Goal: Task Accomplishment & Management: Use online tool/utility

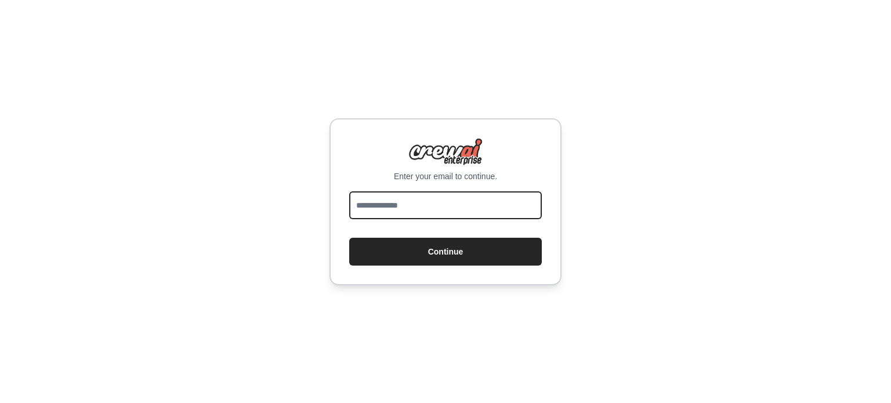
click at [409, 206] on input "email" at bounding box center [445, 205] width 193 height 28
click at [408, 204] on input "email" at bounding box center [445, 205] width 193 height 28
click at [396, 206] on input "**********" at bounding box center [445, 205] width 193 height 28
type input "**********"
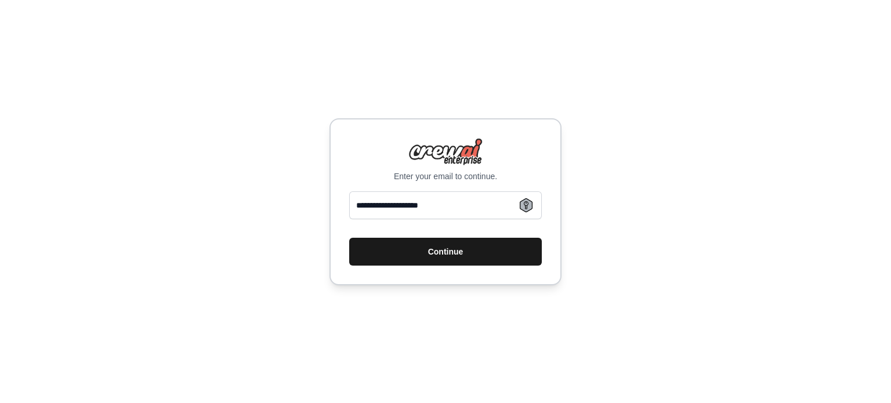
click at [481, 241] on button "Continue" at bounding box center [445, 252] width 193 height 28
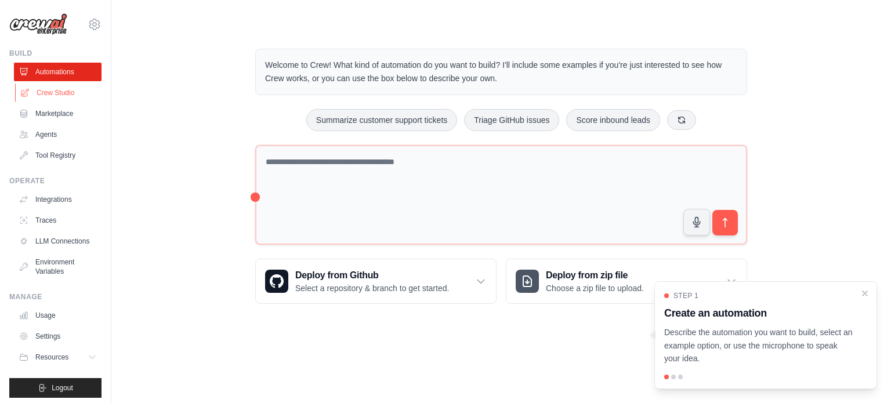
click at [45, 92] on link "Crew Studio" at bounding box center [59, 92] width 88 height 19
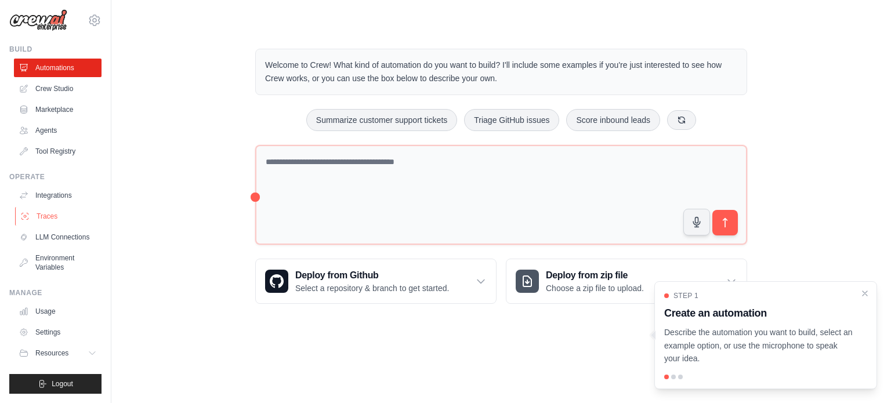
scroll to position [13, 0]
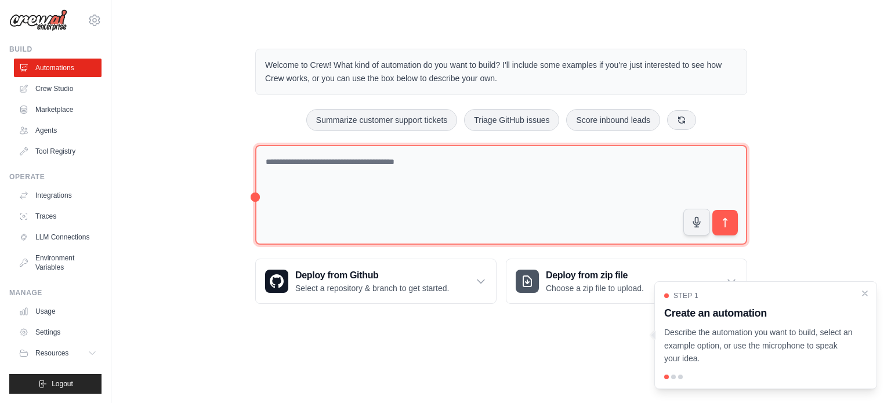
click at [290, 172] on textarea at bounding box center [501, 195] width 492 height 100
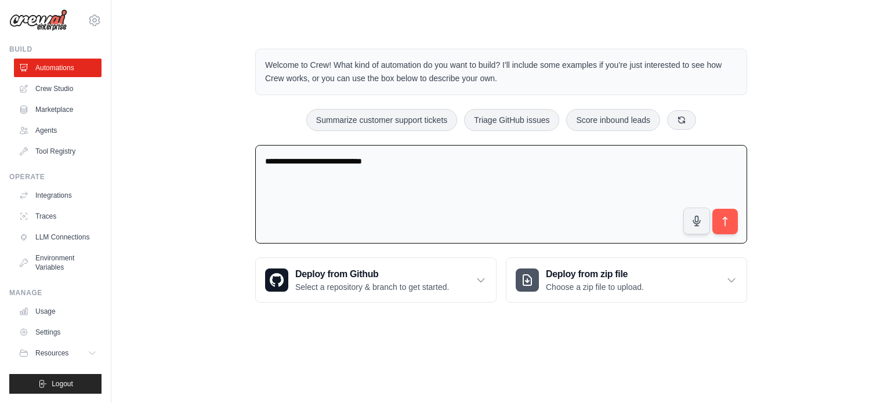
type textarea "**********"
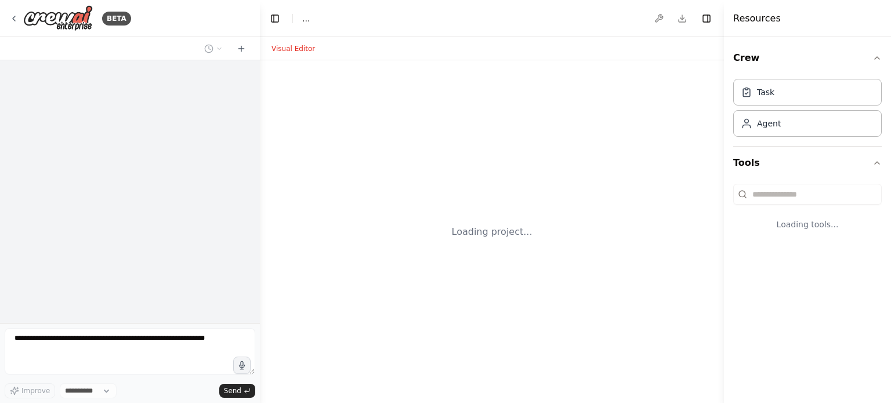
select select "****"
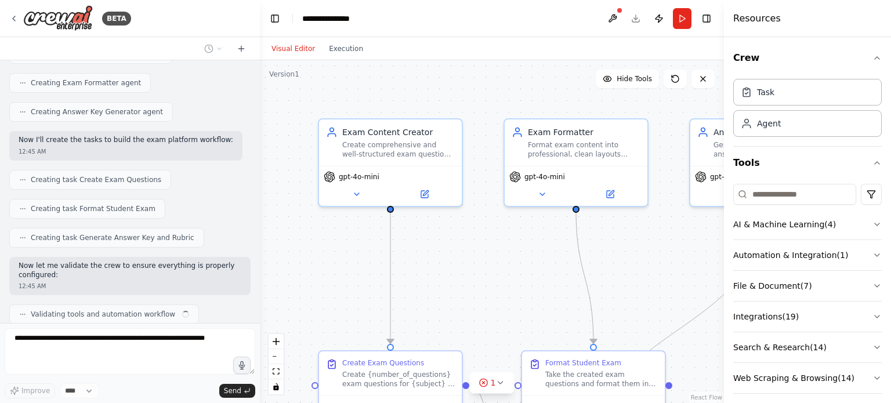
scroll to position [554, 0]
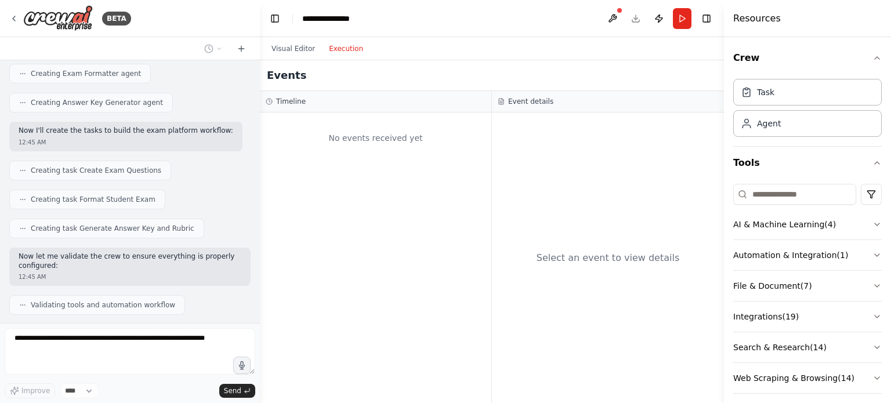
click at [331, 46] on button "Execution" at bounding box center [346, 49] width 48 height 14
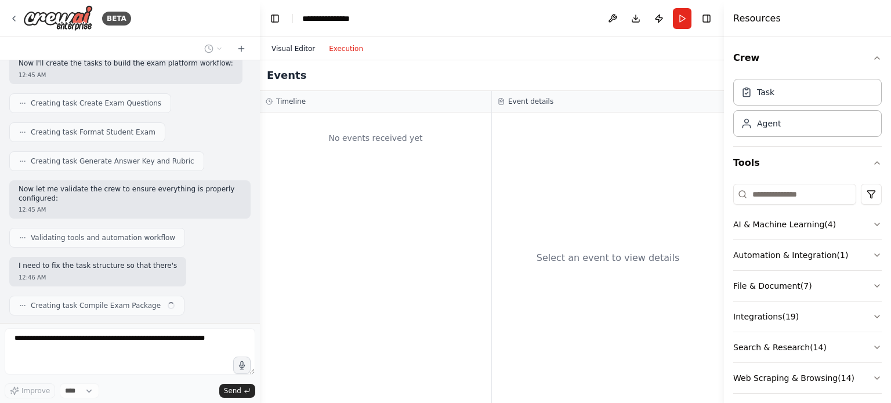
click at [290, 50] on button "Visual Editor" at bounding box center [292, 49] width 57 height 14
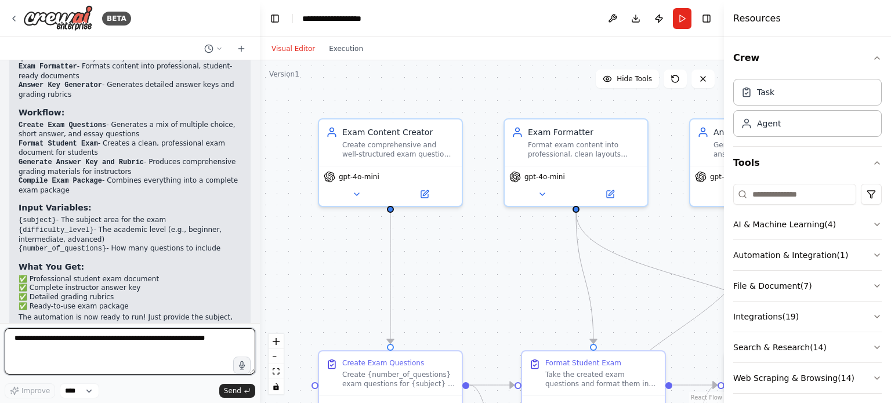
scroll to position [1109, 0]
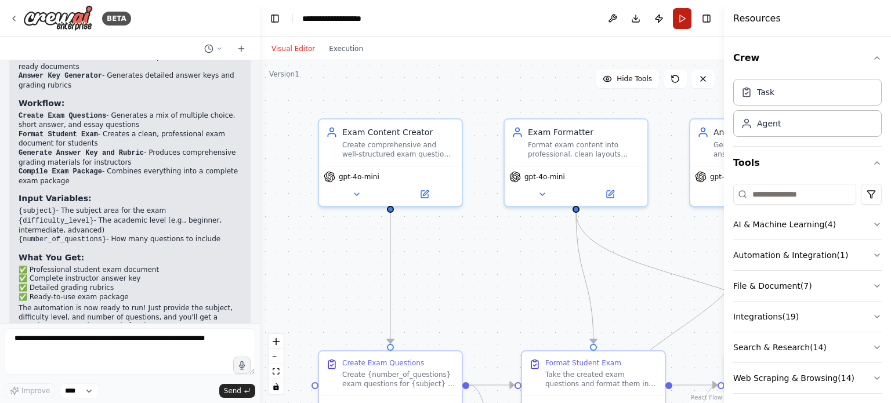
click at [687, 17] on button "Run" at bounding box center [682, 18] width 19 height 21
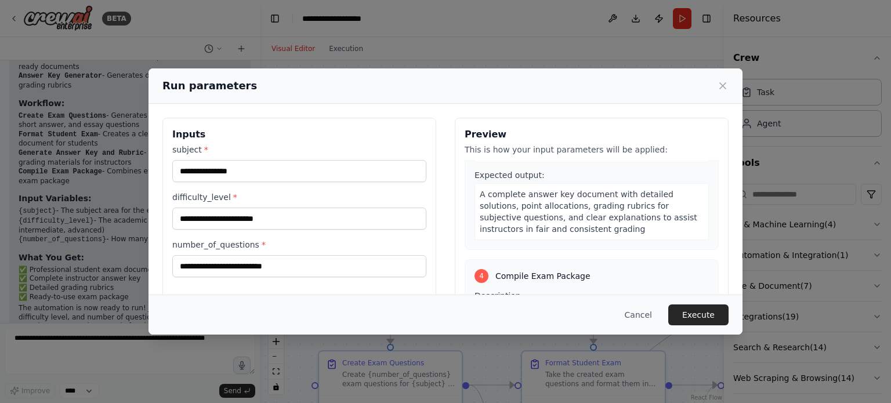
scroll to position [580, 0]
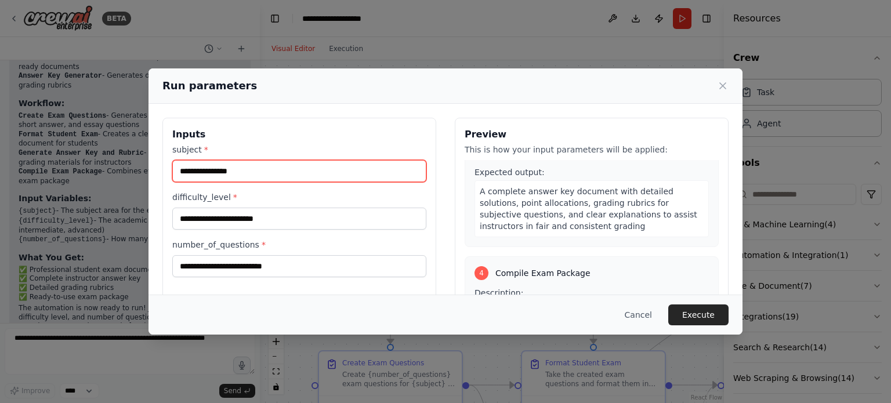
click at [346, 170] on input "subject *" at bounding box center [299, 171] width 254 height 22
click at [343, 149] on label "subject *" at bounding box center [299, 150] width 254 height 12
click at [343, 160] on input "subject *" at bounding box center [299, 171] width 254 height 22
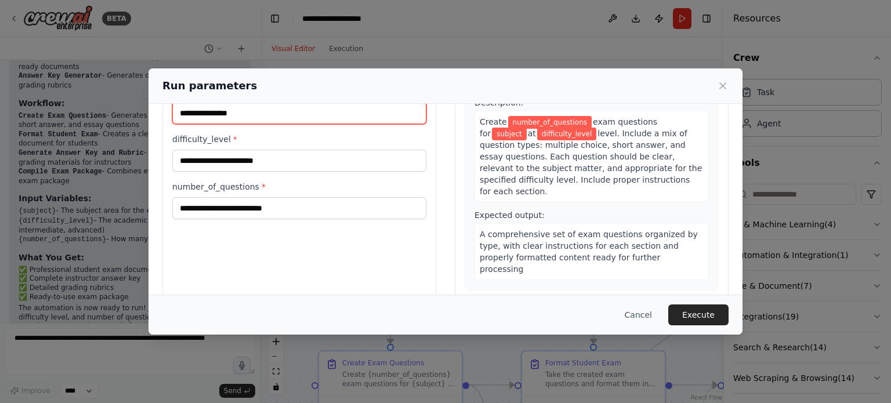
scroll to position [13, 0]
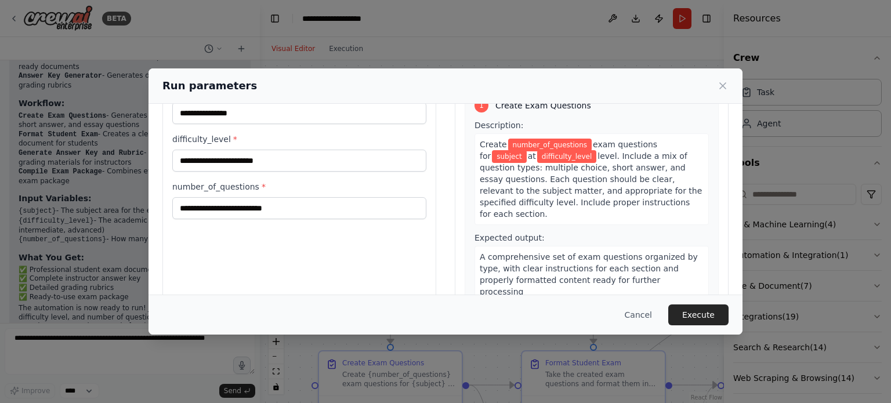
click at [583, 194] on span "level. Include a mix of question types: multiple choice, short answer, and essa…" at bounding box center [591, 184] width 222 height 67
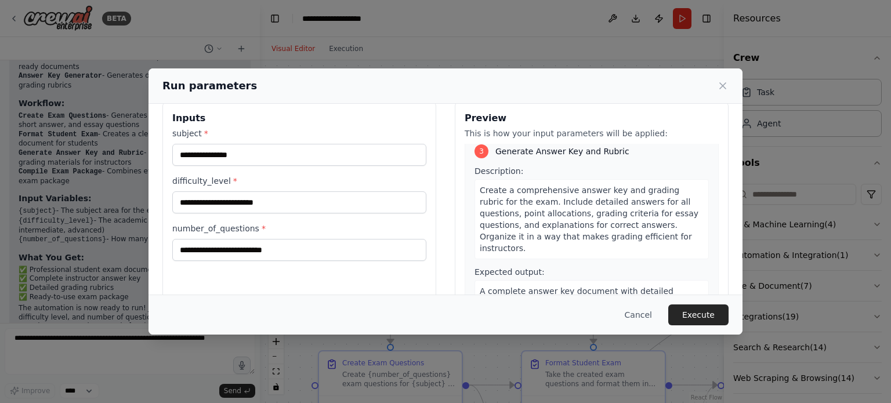
scroll to position [0, 0]
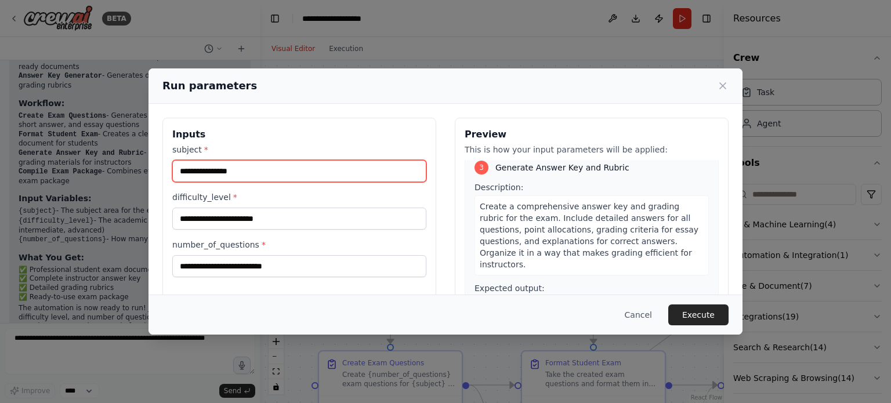
click at [334, 169] on input "subject *" at bounding box center [299, 171] width 254 height 22
type input "*******"
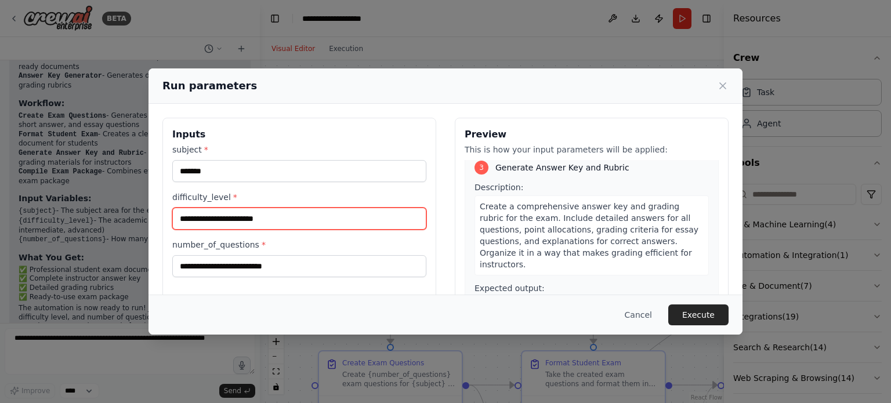
click at [330, 215] on input "difficulty_level *" at bounding box center [299, 219] width 254 height 22
type input "****"
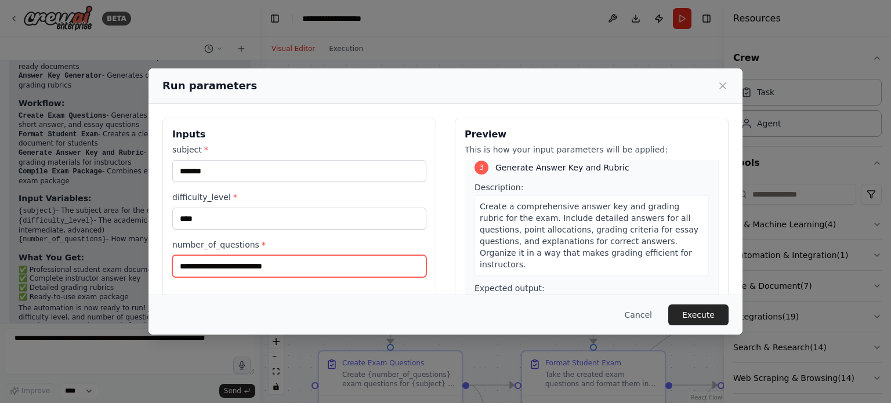
click at [316, 264] on input "number_of_questions *" at bounding box center [299, 266] width 254 height 22
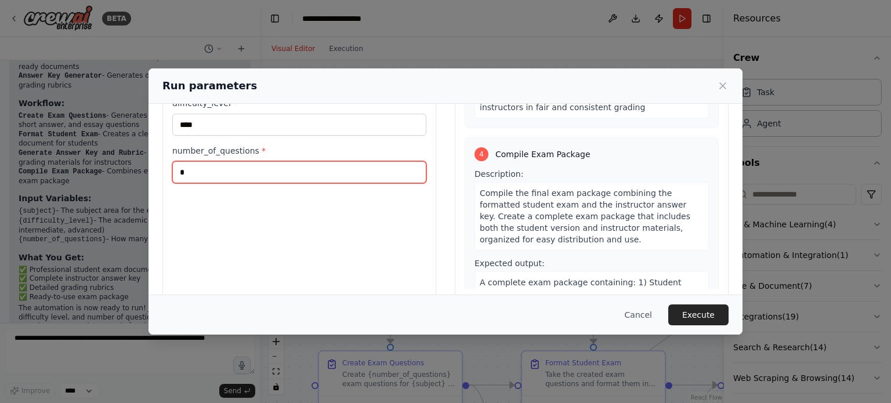
scroll to position [111, 0]
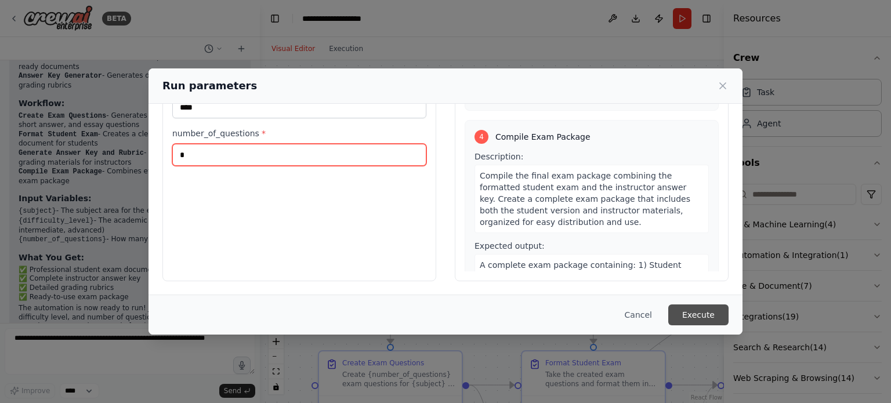
type input "*"
click at [683, 313] on button "Execute" at bounding box center [698, 314] width 60 height 21
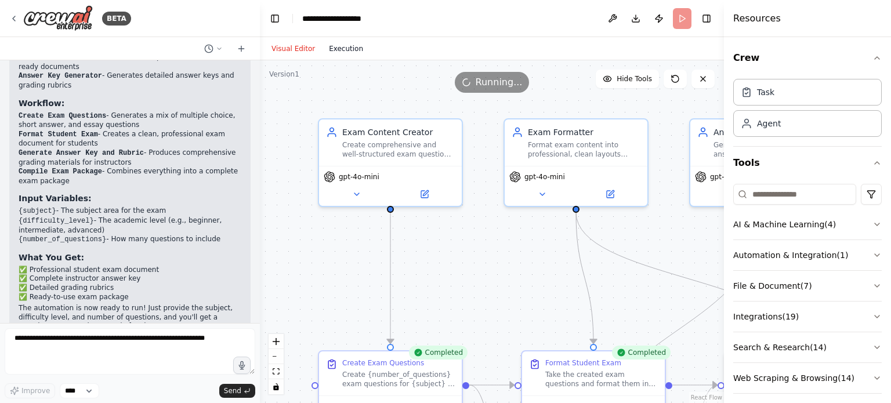
click at [350, 53] on button "Execution" at bounding box center [346, 49] width 48 height 14
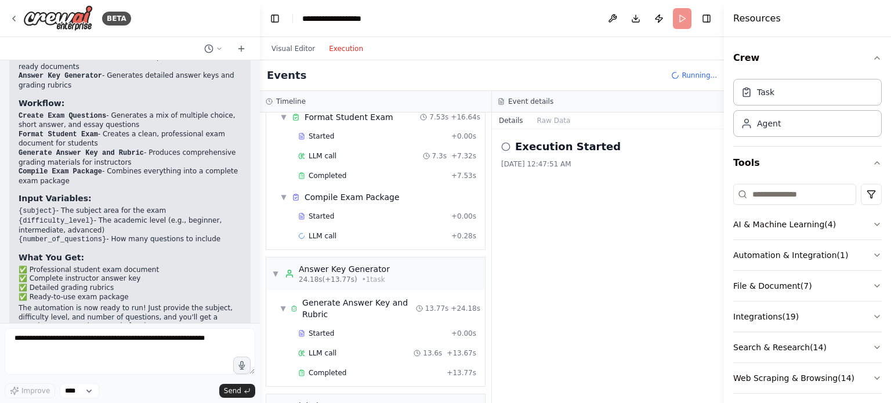
scroll to position [196, 0]
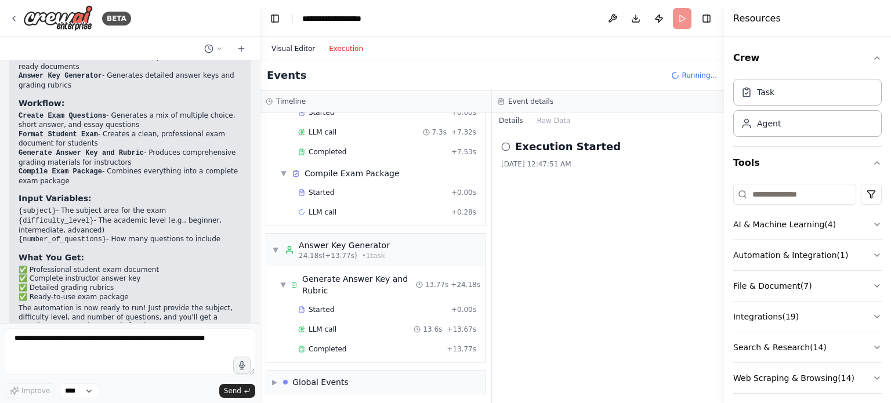
click at [297, 49] on button "Visual Editor" at bounding box center [292, 49] width 57 height 14
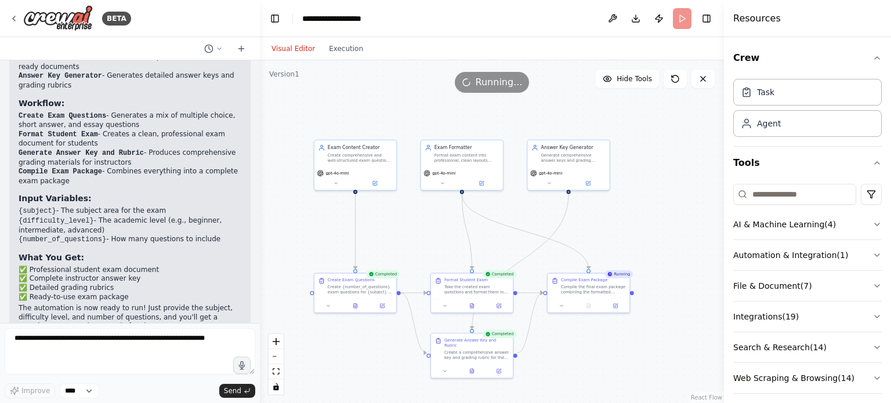
drag, startPoint x: 540, startPoint y: 139, endPoint x: 417, endPoint y: 81, distance: 135.7
click at [417, 81] on div "Version 1 Hide Tools .deletable-edge-delete-btn { width: 20px; height: 20px; bo…" at bounding box center [492, 231] width 464 height 343
click at [662, 21] on button "Publish" at bounding box center [658, 18] width 19 height 21
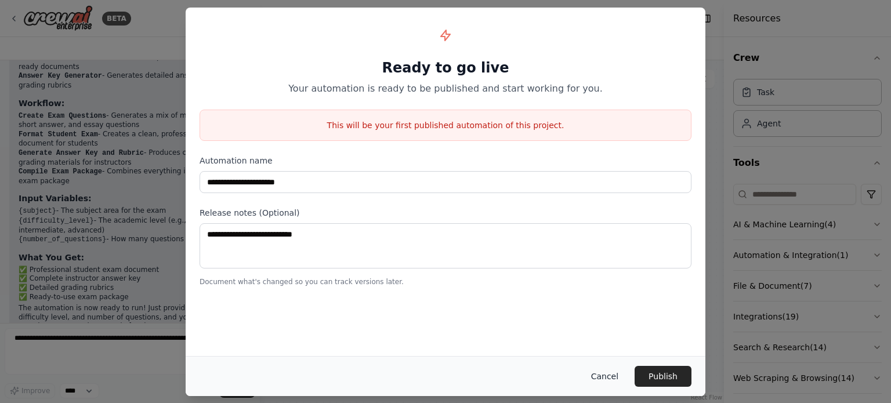
click at [598, 377] on button "Cancel" at bounding box center [605, 376] width 46 height 21
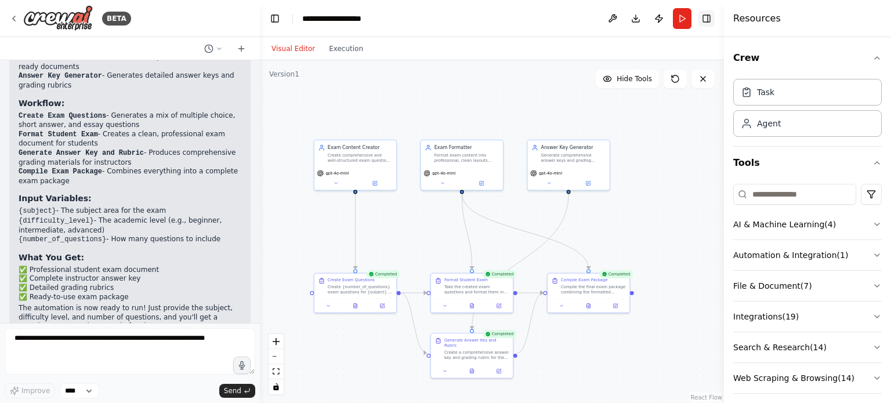
click at [700, 20] on button "Toggle Right Sidebar" at bounding box center [706, 18] width 16 height 16
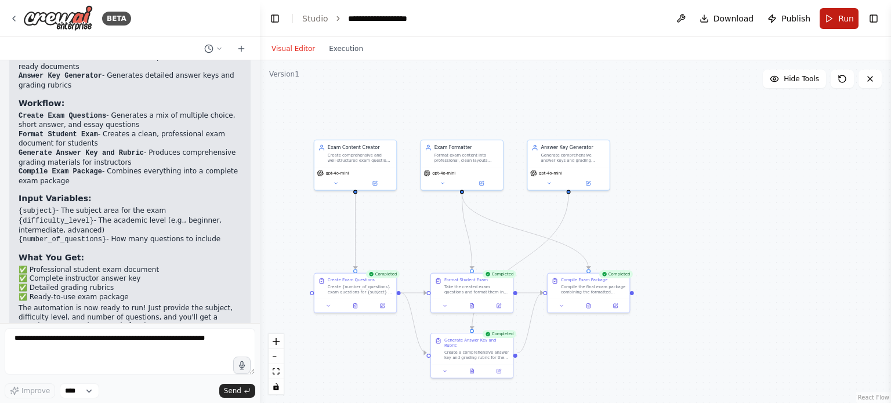
click at [836, 15] on button "Run" at bounding box center [838, 18] width 39 height 21
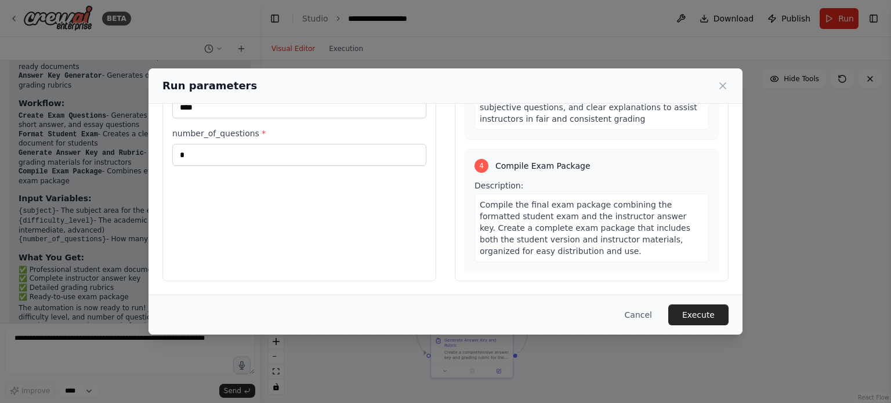
scroll to position [593, 0]
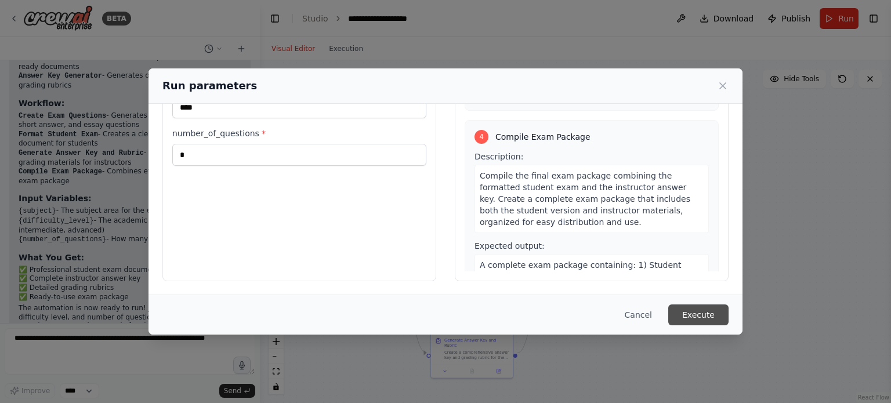
click at [717, 316] on button "Execute" at bounding box center [698, 314] width 60 height 21
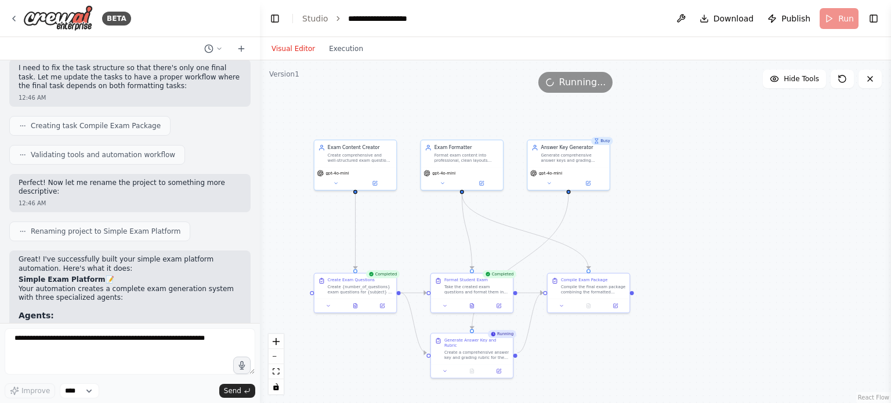
scroll to position [819, 0]
click at [787, 83] on button "Hide Tools" at bounding box center [793, 79] width 63 height 19
click at [787, 83] on button "Show Tools" at bounding box center [793, 79] width 66 height 19
click at [688, 20] on button at bounding box center [680, 18] width 19 height 21
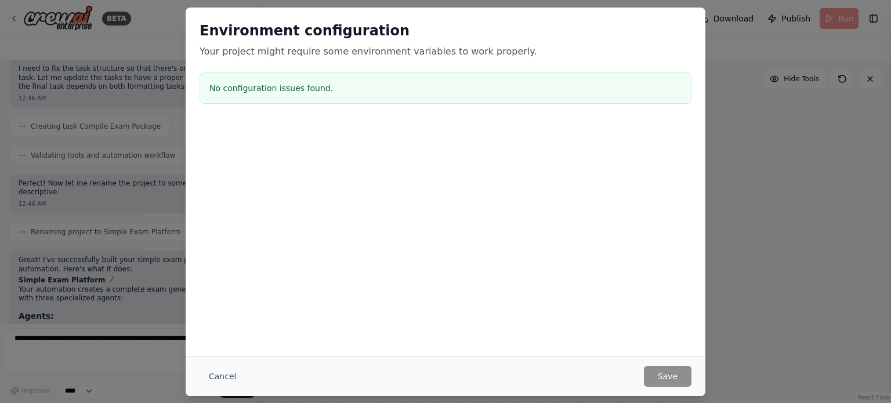
click at [732, 60] on div "Environment configuration Your project might require some environment variables…" at bounding box center [445, 201] width 891 height 403
click at [217, 373] on button "Cancel" at bounding box center [222, 376] width 46 height 21
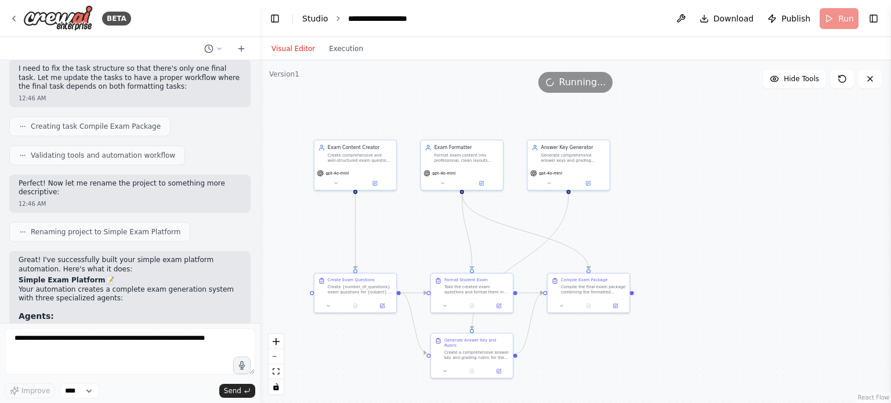
click at [317, 20] on link "Studio" at bounding box center [315, 18] width 26 height 9
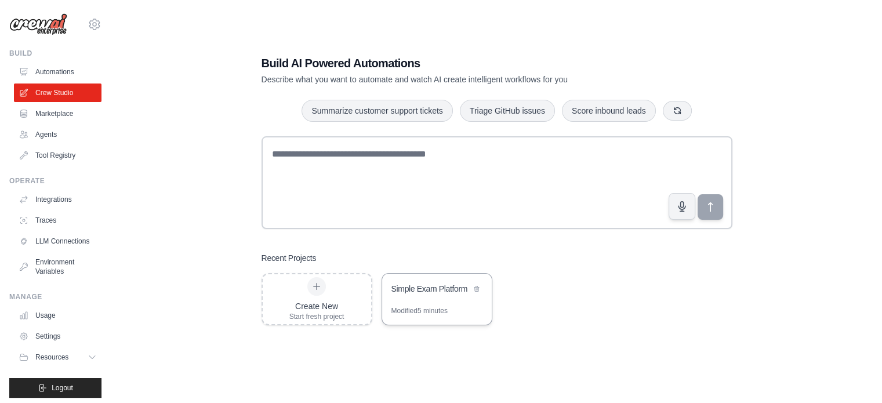
click at [447, 299] on div "Simple Exam Platform" at bounding box center [437, 290] width 110 height 32
click at [50, 114] on link "Marketplace" at bounding box center [59, 113] width 88 height 19
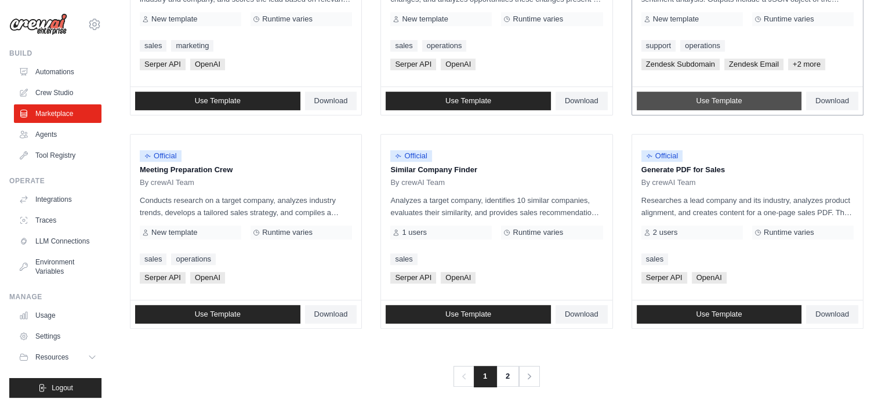
scroll to position [670, 0]
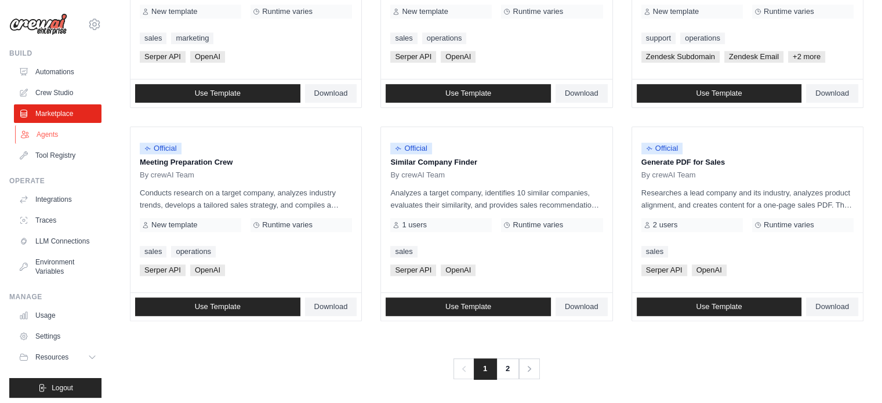
click at [55, 140] on link "Agents" at bounding box center [59, 134] width 88 height 19
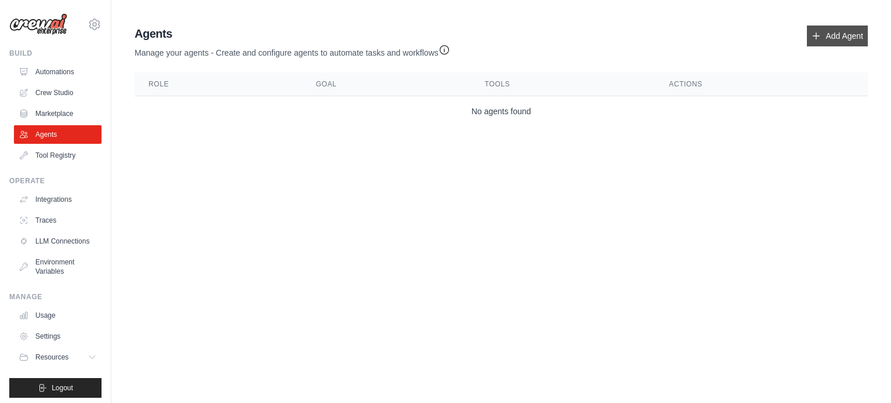
click at [817, 31] on icon at bounding box center [815, 35] width 9 height 9
click at [829, 31] on link "Add Agent" at bounding box center [837, 36] width 61 height 21
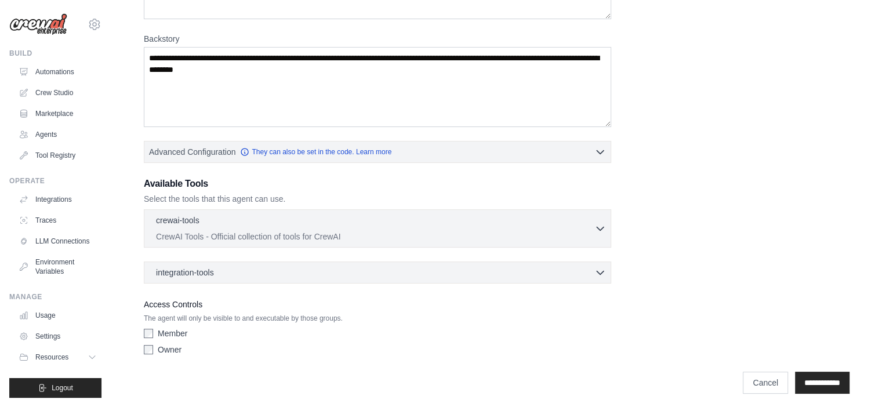
scroll to position [165, 0]
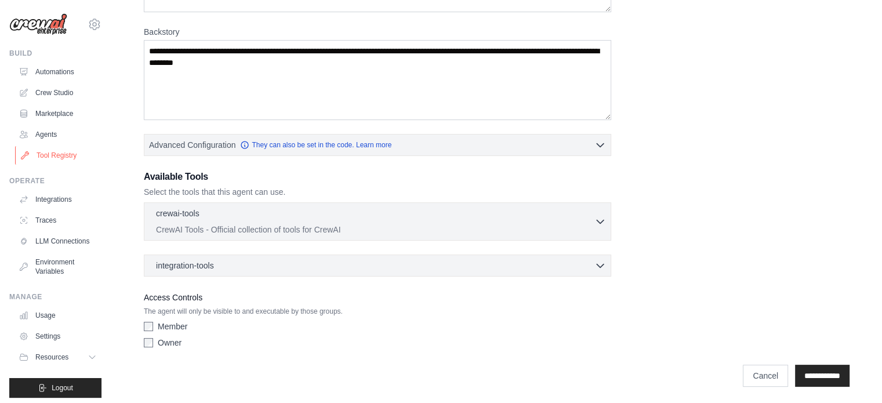
click at [37, 157] on link "Tool Registry" at bounding box center [59, 155] width 88 height 19
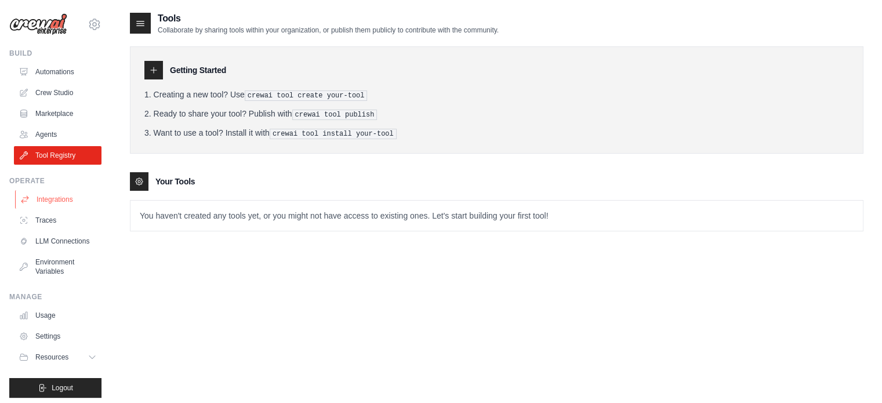
click at [41, 208] on link "Integrations" at bounding box center [59, 199] width 88 height 19
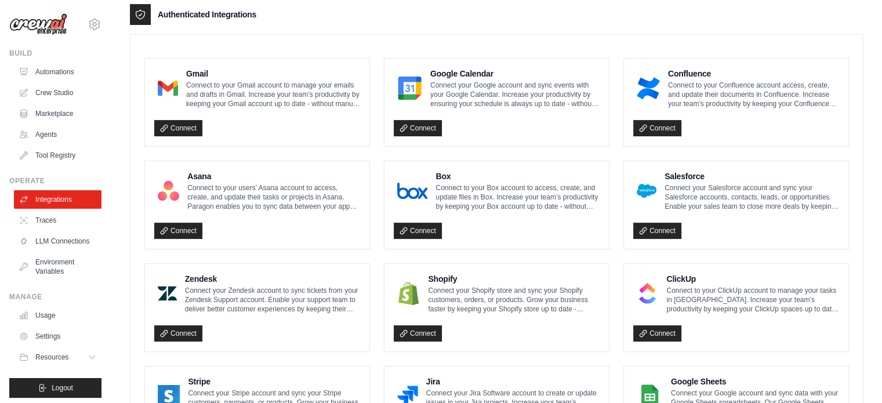
scroll to position [522, 0]
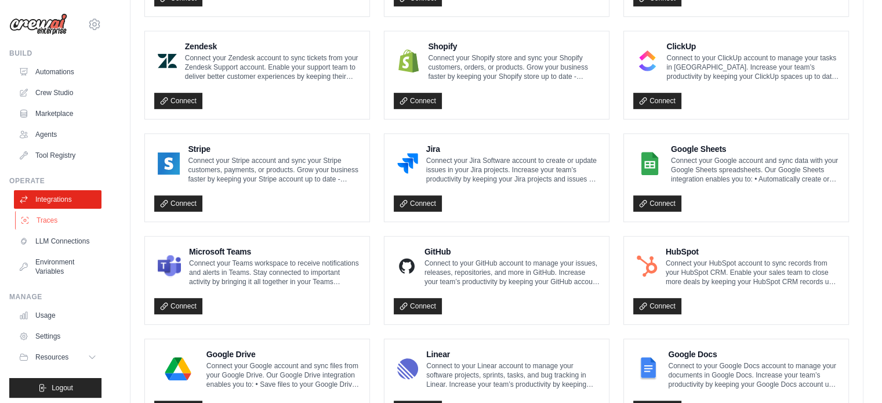
click at [51, 224] on link "Traces" at bounding box center [59, 220] width 88 height 19
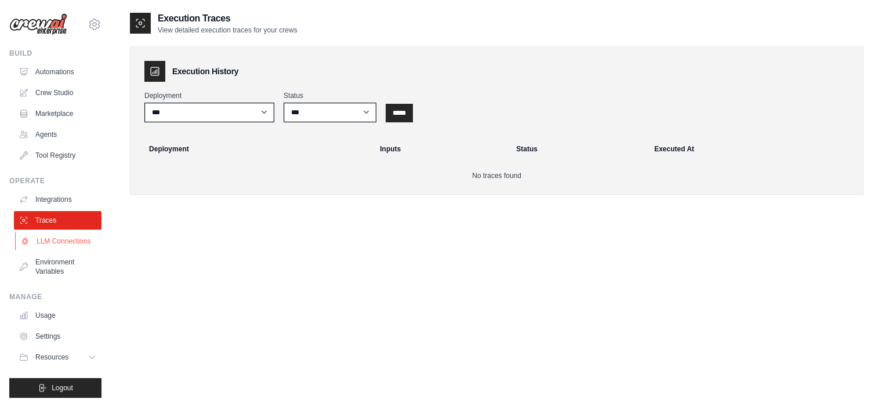
click at [56, 240] on link "LLM Connections" at bounding box center [59, 241] width 88 height 19
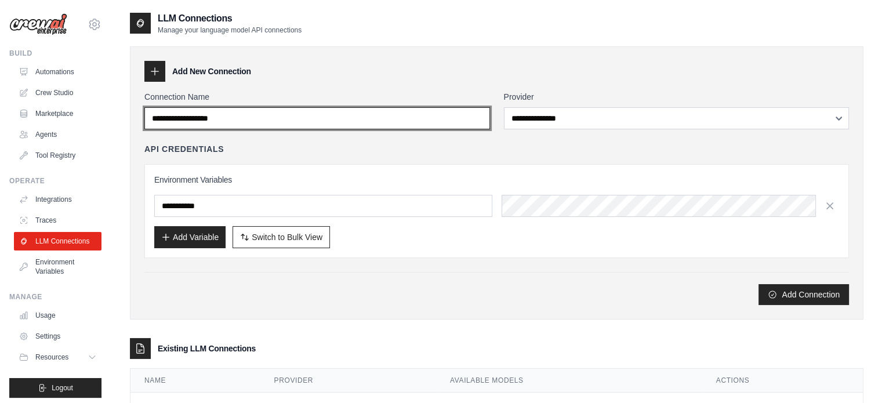
click at [280, 116] on input "Connection Name" at bounding box center [317, 118] width 346 height 22
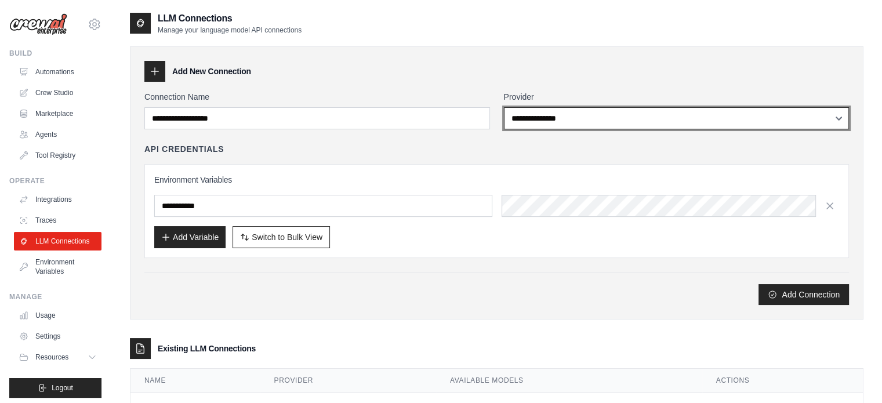
click at [544, 125] on select "**********" at bounding box center [677, 118] width 346 height 22
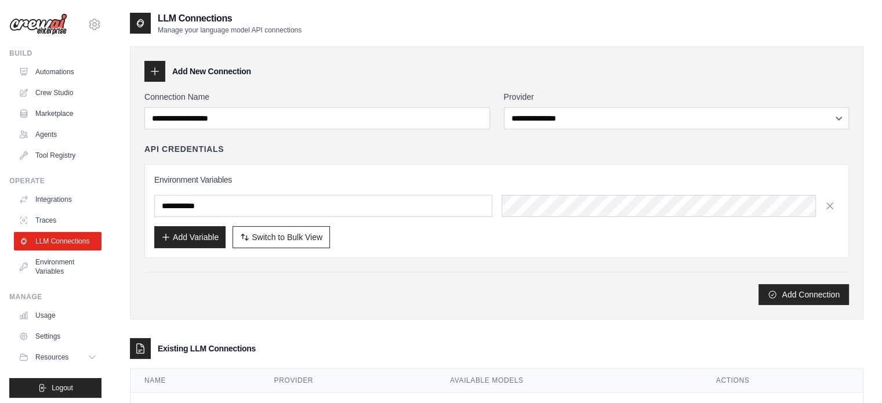
click at [404, 176] on h3 "Environment Variables" at bounding box center [496, 180] width 685 height 12
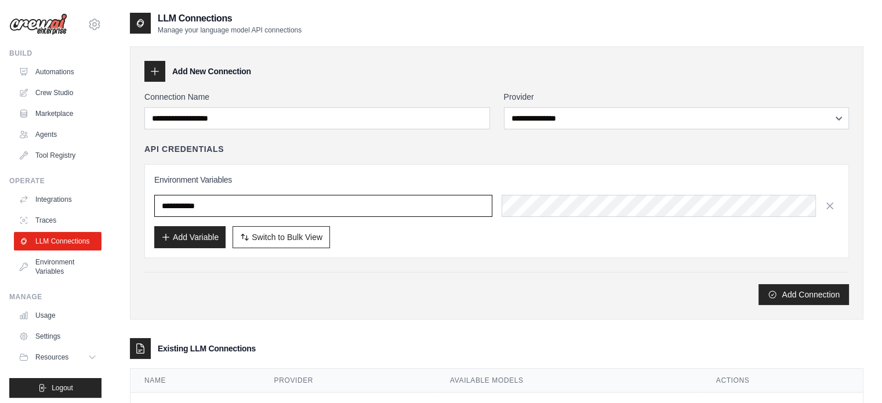
click at [394, 205] on input "text" at bounding box center [323, 206] width 338 height 22
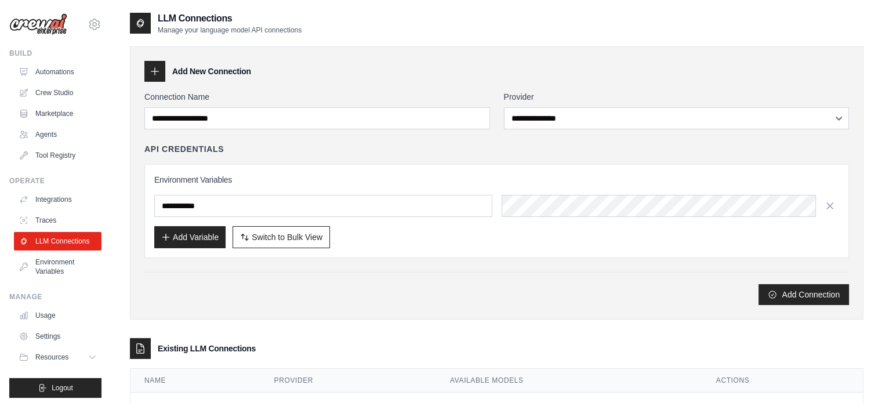
click at [392, 266] on div "**********" at bounding box center [496, 198] width 705 height 214
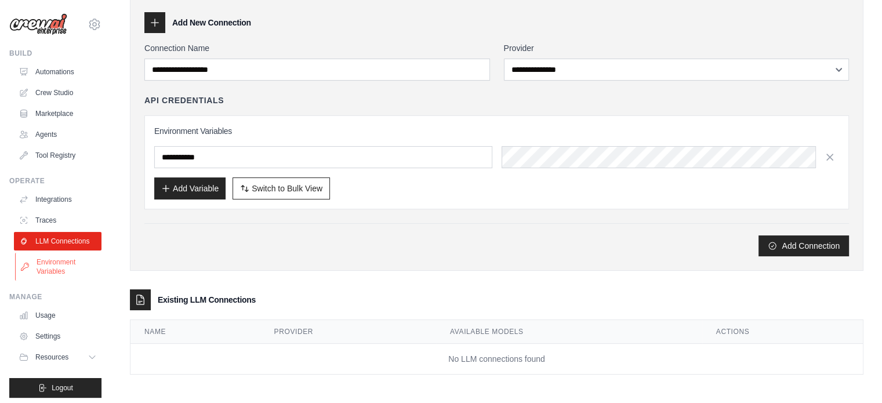
click at [78, 268] on link "Environment Variables" at bounding box center [59, 267] width 88 height 28
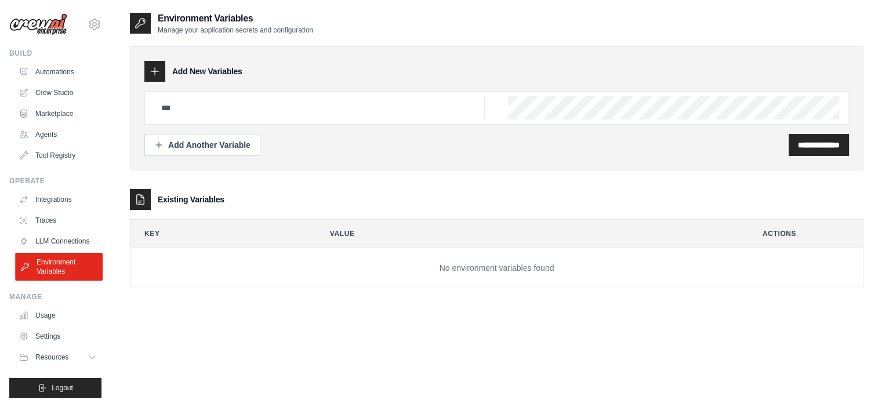
scroll to position [13, 0]
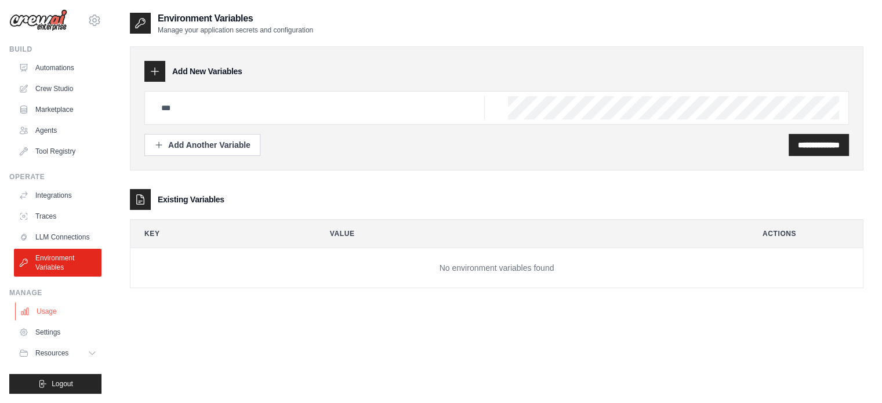
click at [67, 311] on link "Usage" at bounding box center [59, 311] width 88 height 19
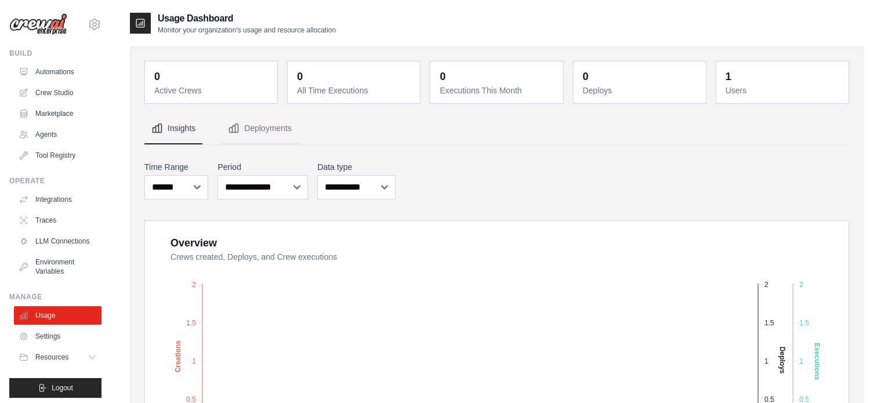
click at [732, 89] on dt "Users" at bounding box center [783, 91] width 116 height 12
click at [70, 345] on link "Settings" at bounding box center [59, 336] width 88 height 19
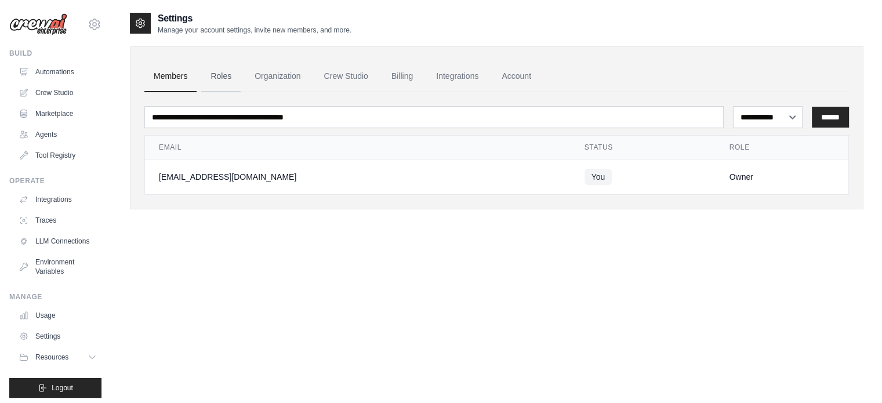
click at [211, 79] on link "Roles" at bounding box center [220, 76] width 39 height 31
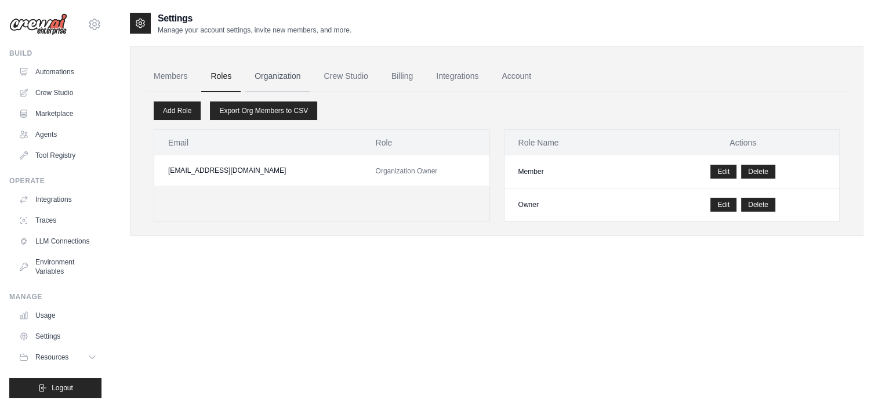
click at [274, 75] on link "Organization" at bounding box center [277, 76] width 64 height 31
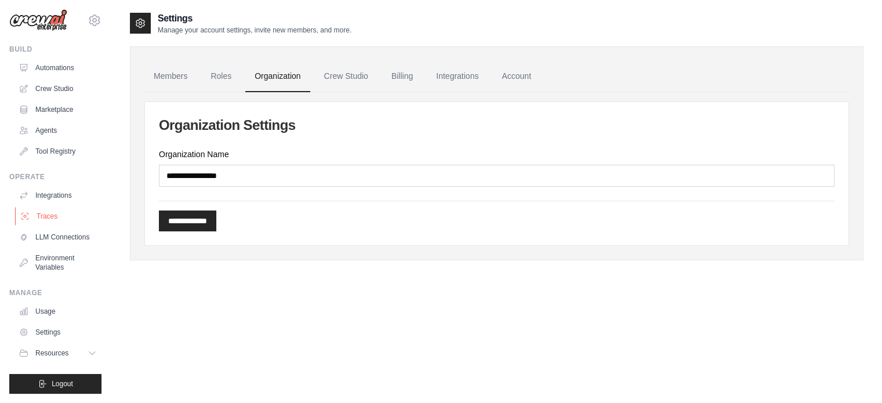
scroll to position [13, 0]
click at [65, 354] on span "Resources" at bounding box center [53, 352] width 33 height 9
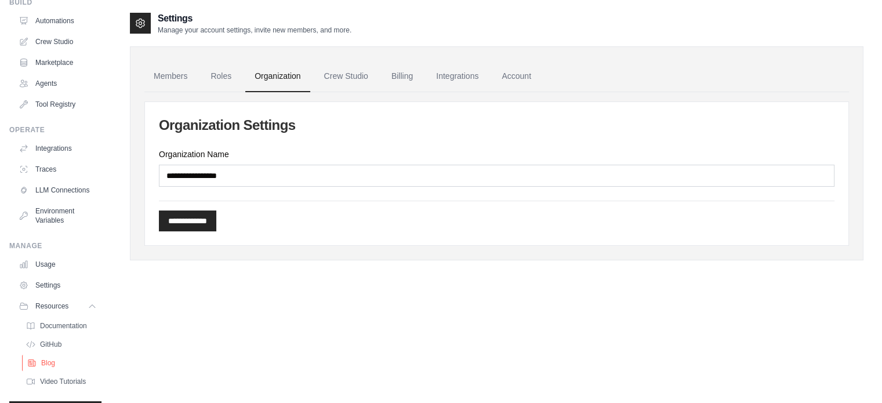
scroll to position [87, 0]
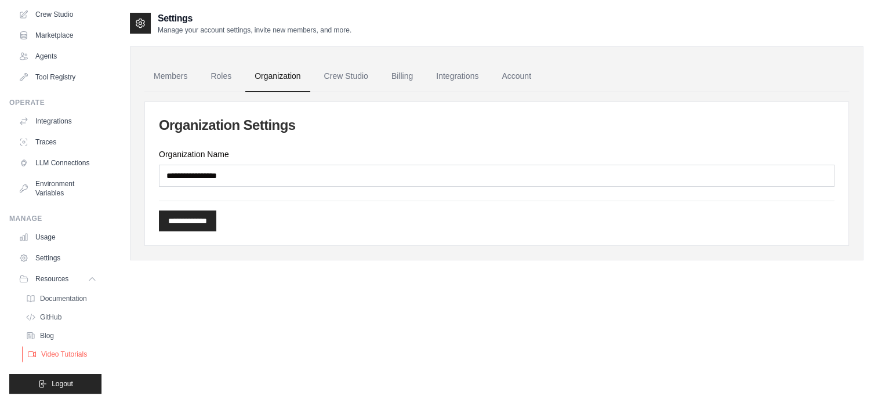
click at [72, 354] on span "Video Tutorials" at bounding box center [64, 354] width 46 height 9
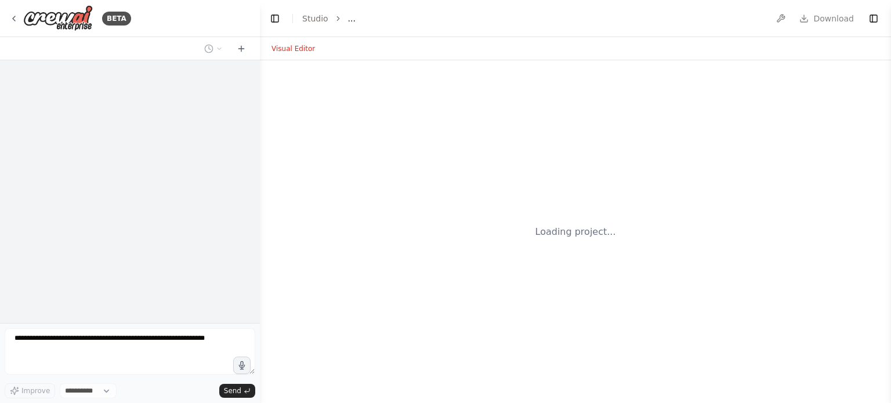
select select "****"
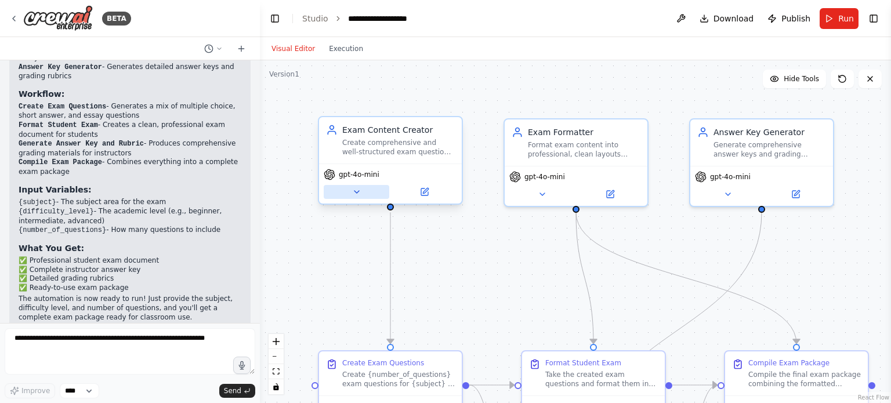
click at [359, 196] on icon at bounding box center [356, 191] width 9 height 9
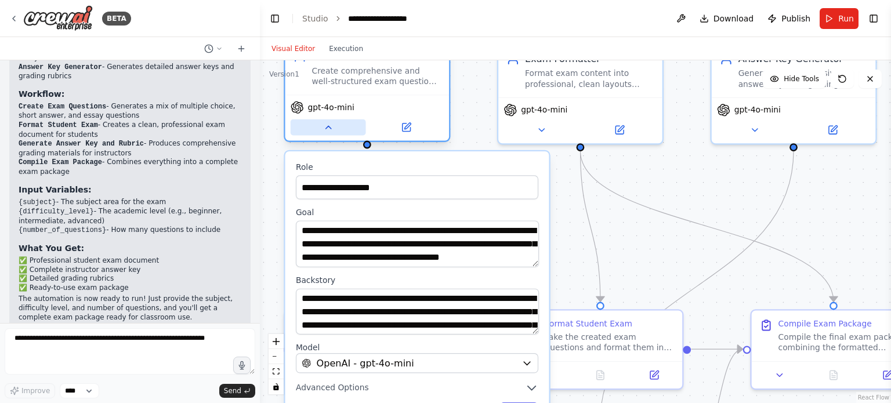
click at [331, 125] on icon at bounding box center [327, 127] width 10 height 10
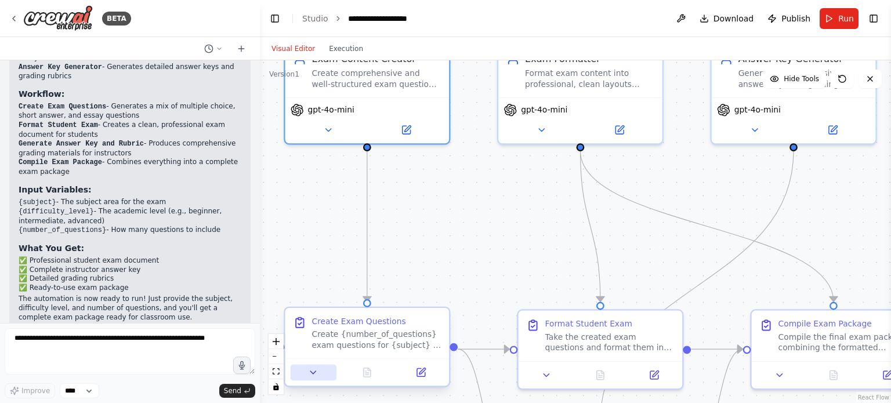
click at [317, 373] on icon at bounding box center [313, 372] width 10 height 10
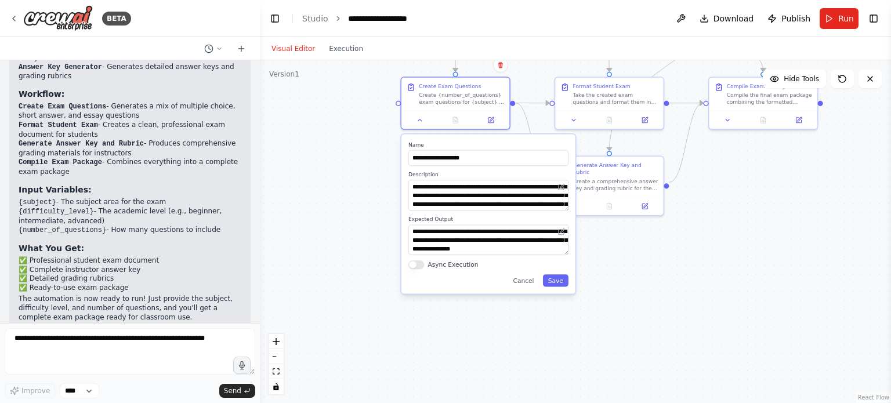
drag, startPoint x: 437, startPoint y: 293, endPoint x: 561, endPoint y: 48, distance: 275.1
click at [561, 48] on div "Visual Editor Execution Version 1 Hide Tools .deletable-edge-delete-btn { width…" at bounding box center [575, 220] width 631 height 366
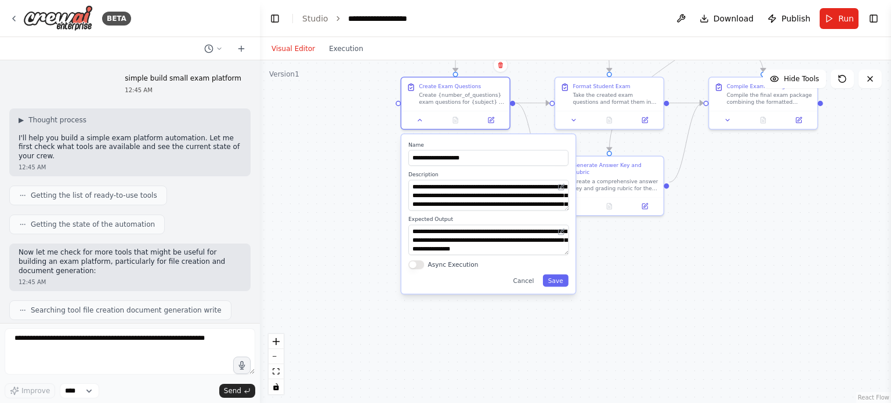
click at [9, 17] on div "BETA" at bounding box center [130, 18] width 260 height 37
click at [20, 19] on div "BETA" at bounding box center [70, 18] width 122 height 26
